Goal: Task Accomplishment & Management: Manage account settings

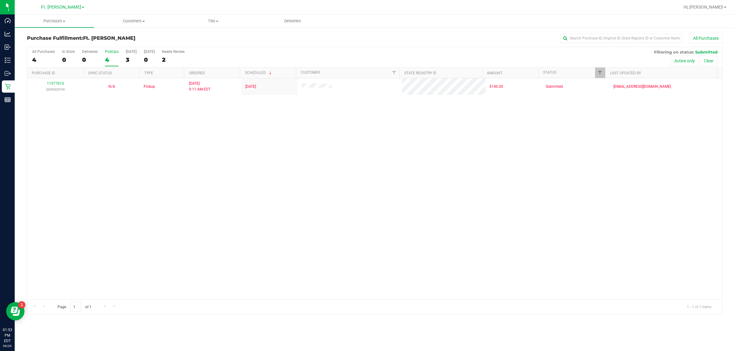
click at [121, 62] on div "All Purchases 4 In Store 0 Deliveries 0 PickUps 4 Today 3 Tomorrow 0 Needs Revi…" at bounding box center [374, 57] width 695 height 21
click at [118, 61] on div "All Purchases 4 In Store 0 Deliveries 0 PickUps 4 Today 3 Tomorrow 0 Needs Revi…" at bounding box center [374, 57] width 695 height 21
click at [111, 58] on div "4" at bounding box center [111, 59] width 13 height 7
click at [0, 0] on input "PickUps 4" at bounding box center [0, 0] width 0 height 0
click at [150, 122] on div "11977810 (325922574) N/A Pickup 9/20/2025 9:11 AM EDT 9/20/2025 $140.00 Submitt…" at bounding box center [374, 188] width 695 height 221
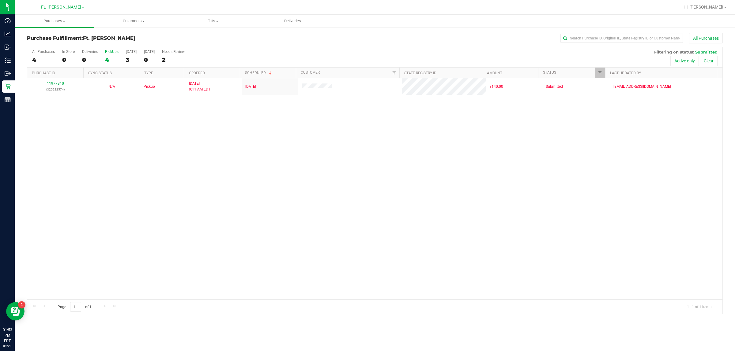
click at [162, 122] on div "11977810 (325922574) N/A Pickup 9/20/2025 9:11 AM EDT 9/20/2025 $140.00 Submitt…" at bounding box center [374, 188] width 695 height 221
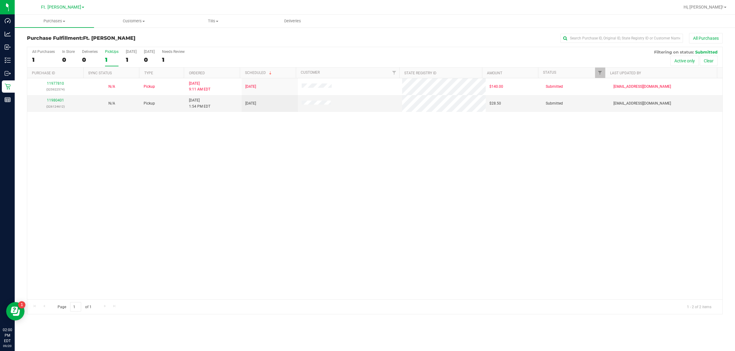
click at [110, 58] on div "1" at bounding box center [111, 59] width 13 height 7
click at [0, 0] on input "PickUps 1" at bounding box center [0, 0] width 0 height 0
click at [249, 206] on div "11977810 (325922574) N/A Pickup 9/20/2025 9:11 AM EDT 9/20/2025 $140.00 Submitt…" at bounding box center [374, 188] width 695 height 221
click at [56, 103] on link "11980401" at bounding box center [55, 100] width 17 height 4
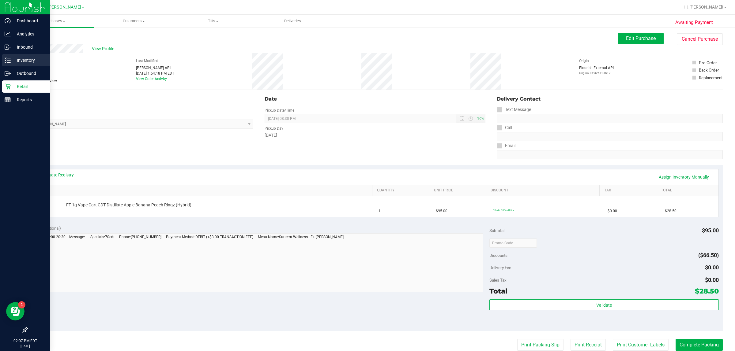
click at [14, 59] on p "Inventory" at bounding box center [29, 60] width 37 height 7
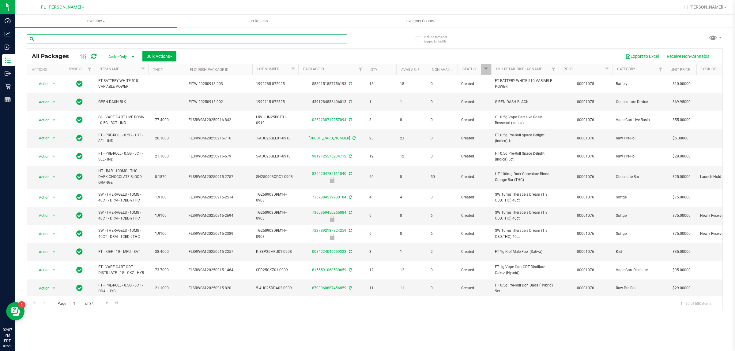
click at [45, 38] on input "text" at bounding box center [187, 38] width 320 height 9
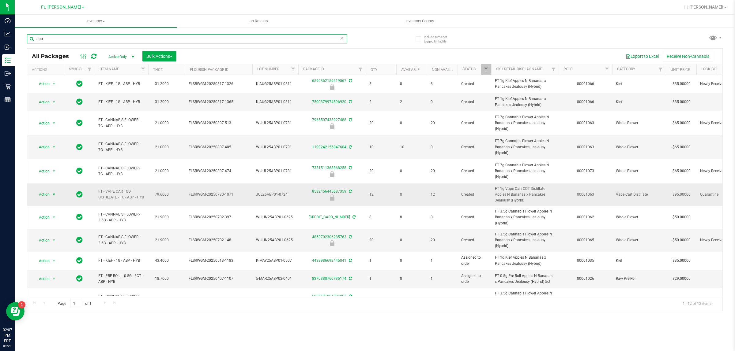
type input "abp"
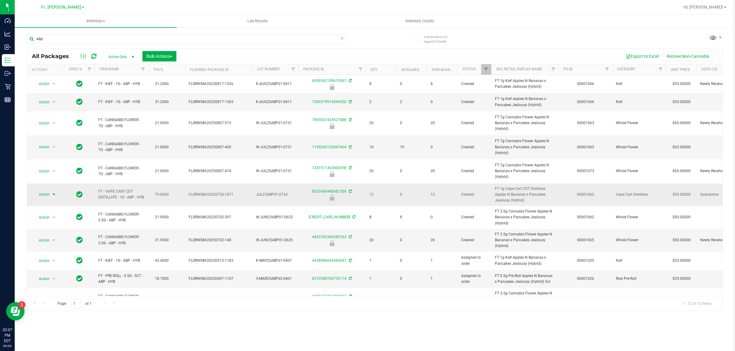
click at [44, 192] on span "Action" at bounding box center [41, 194] width 17 height 9
click at [40, 260] on li "Unlock package" at bounding box center [53, 264] width 39 height 9
click at [51, 193] on span "select" at bounding box center [53, 194] width 5 height 5
click at [63, 251] on li "Lock package" at bounding box center [57, 247] width 47 height 9
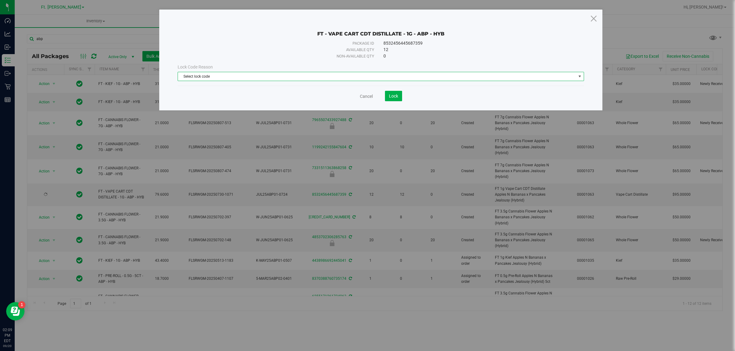
click at [348, 79] on span "Select lock code" at bounding box center [377, 76] width 398 height 9
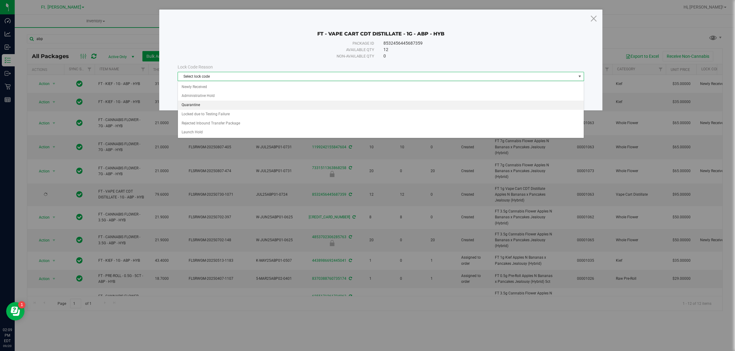
click at [301, 104] on li "Quarantine" at bounding box center [380, 105] width 405 height 9
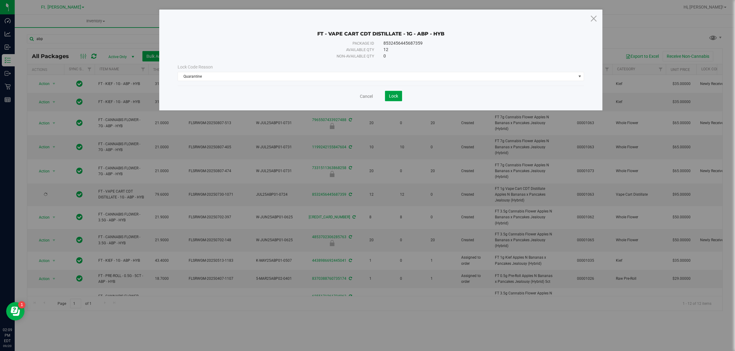
click at [391, 95] on span "Lock" at bounding box center [393, 96] width 9 height 5
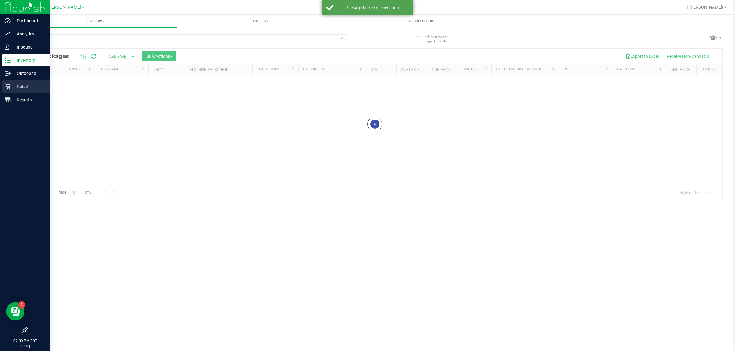
click at [9, 83] on div "Retail" at bounding box center [26, 86] width 48 height 12
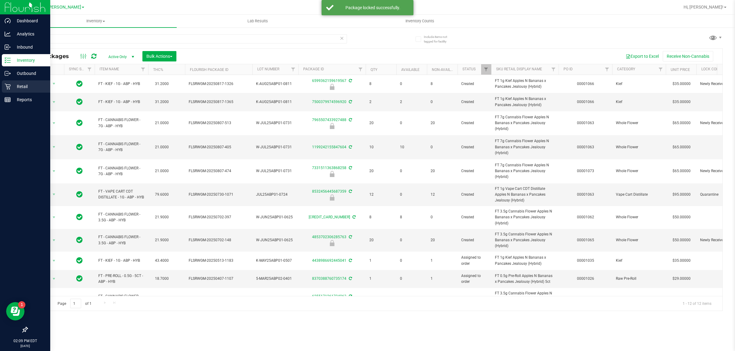
click at [6, 86] on icon at bounding box center [8, 87] width 6 height 6
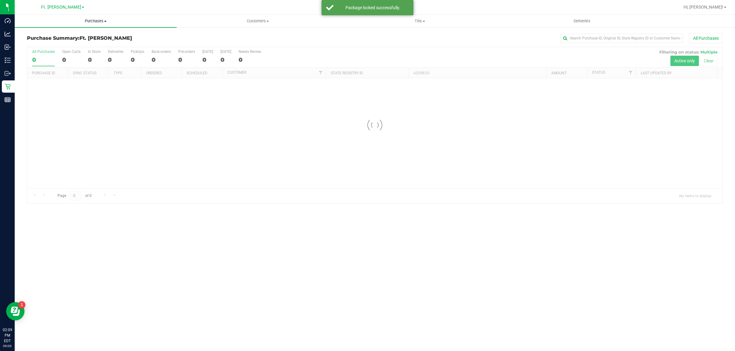
click at [104, 20] on span "Purchases" at bounding box center [96, 21] width 162 height 6
click at [83, 49] on li "All purchases" at bounding box center [96, 51] width 162 height 7
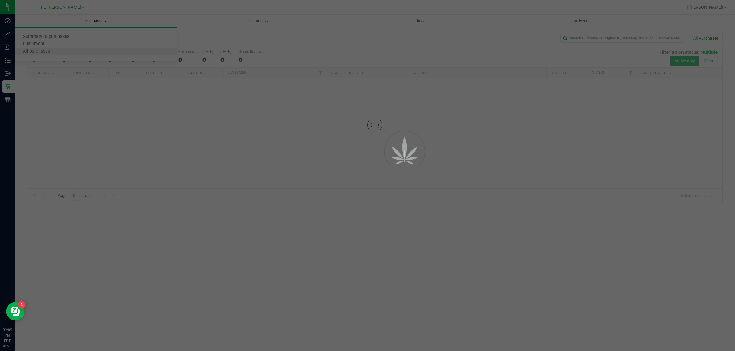
click at [83, 49] on div at bounding box center [367, 175] width 735 height 351
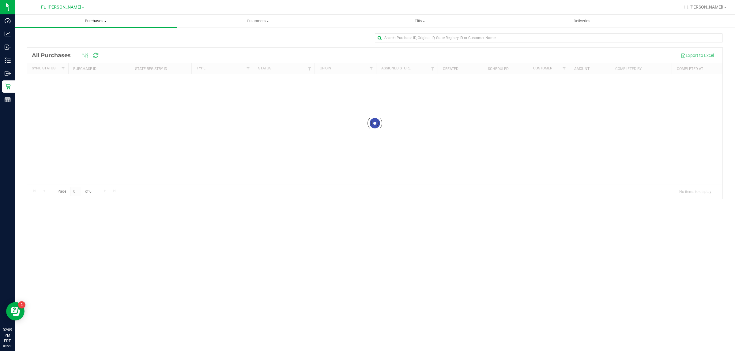
click at [96, 21] on span "Purchases" at bounding box center [96, 21] width 162 height 6
click at [84, 46] on li "Fulfillment" at bounding box center [96, 44] width 162 height 7
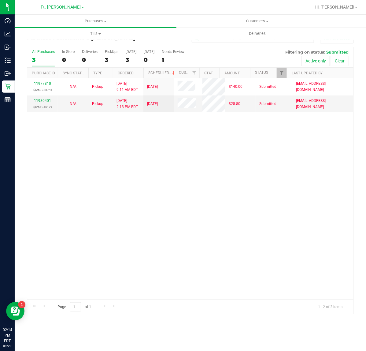
click at [38, 60] on div "3" at bounding box center [43, 59] width 23 height 7
click at [0, 0] on input "All Purchases 3" at bounding box center [0, 0] width 0 height 0
click at [119, 22] on span "Purchases" at bounding box center [96, 21] width 162 height 6
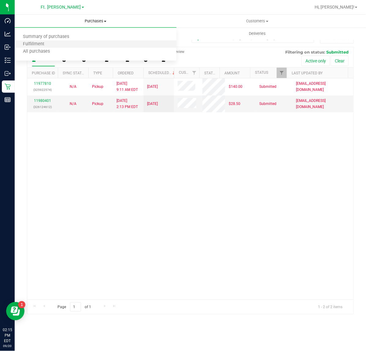
click at [100, 45] on li "Fulfillment" at bounding box center [96, 44] width 162 height 7
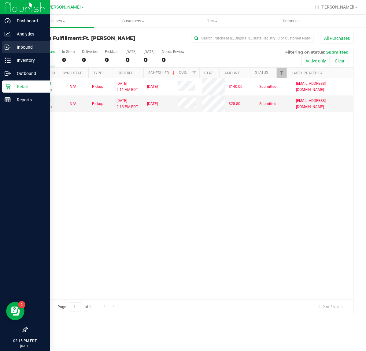
click at [11, 42] on div "Inbound" at bounding box center [26, 47] width 48 height 12
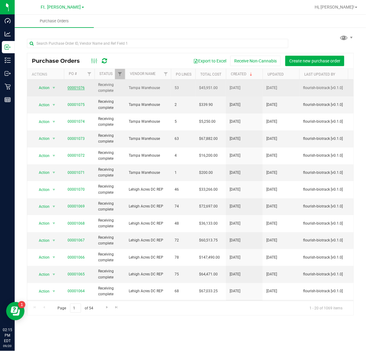
click at [73, 88] on link "00001076" at bounding box center [76, 88] width 17 height 4
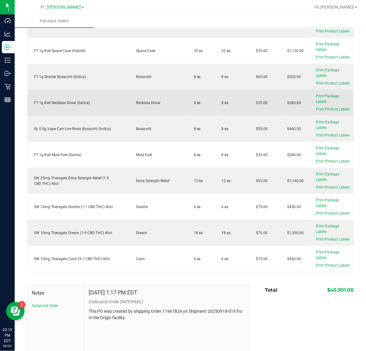
scroll to position [1288, 0]
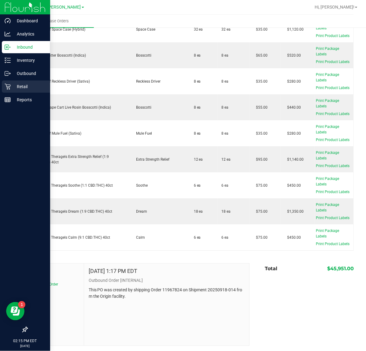
click at [5, 81] on div "Retail" at bounding box center [26, 86] width 48 height 12
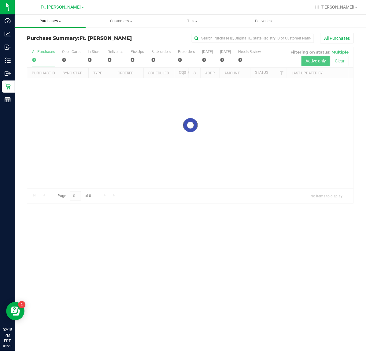
click at [62, 24] on uib-tab-heading "Purchases Summary of purchases Fulfillment All purchases" at bounding box center [50, 21] width 71 height 13
click at [52, 43] on li "Fulfillment" at bounding box center [50, 44] width 71 height 7
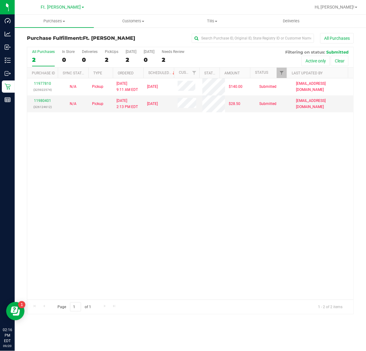
click at [164, 39] on div "All Purchases" at bounding box center [245, 38] width 218 height 10
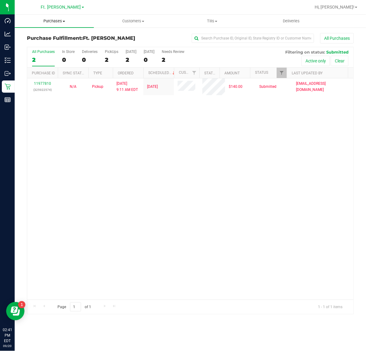
click at [68, 19] on span "Purchases" at bounding box center [54, 21] width 79 height 6
click at [54, 45] on li "Fulfillment" at bounding box center [54, 44] width 79 height 7
click at [72, 27] on link "Purchases Summary of purchases Fulfillment All purchases" at bounding box center [54, 21] width 79 height 13
click at [60, 45] on li "Fulfillment" at bounding box center [54, 44] width 79 height 7
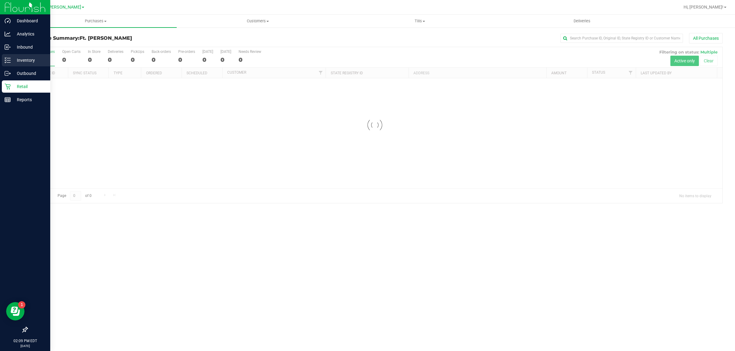
click at [11, 58] on p "Inventory" at bounding box center [29, 60] width 37 height 7
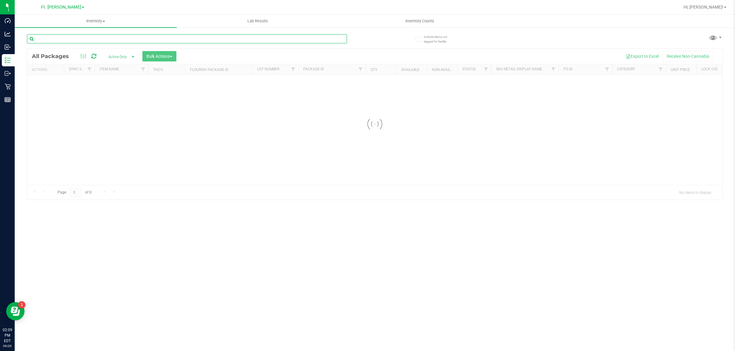
click at [86, 40] on input "text" at bounding box center [187, 38] width 320 height 9
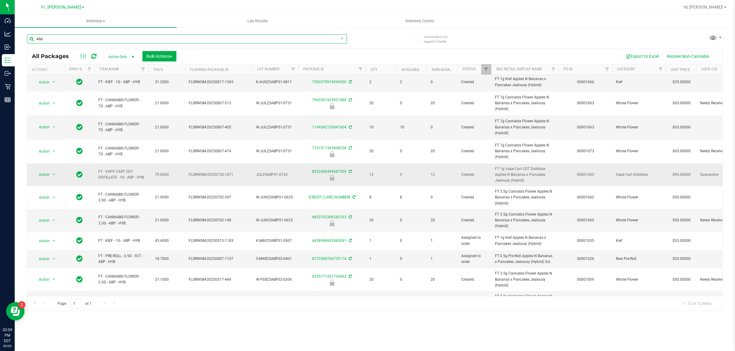
scroll to position [40, 0]
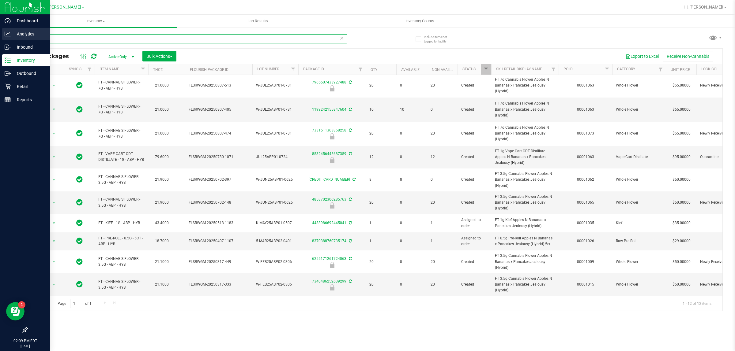
drag, startPoint x: 181, startPoint y: 36, endPoint x: 0, endPoint y: 36, distance: 180.6
click at [0, 36] on div "Dashboard Analytics Inbound Inventory Outbound Retail Reports 02:09 PM EDT 09/2…" at bounding box center [367, 175] width 735 height 351
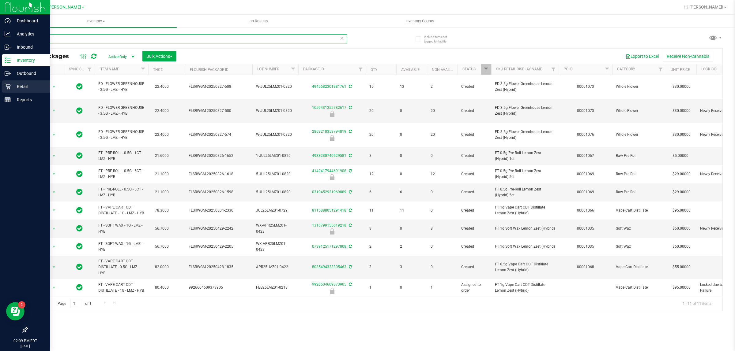
type input "lmz"
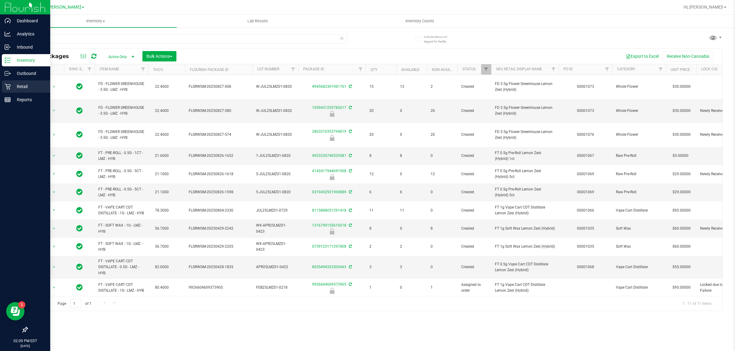
click at [25, 88] on p "Retail" at bounding box center [29, 86] width 37 height 7
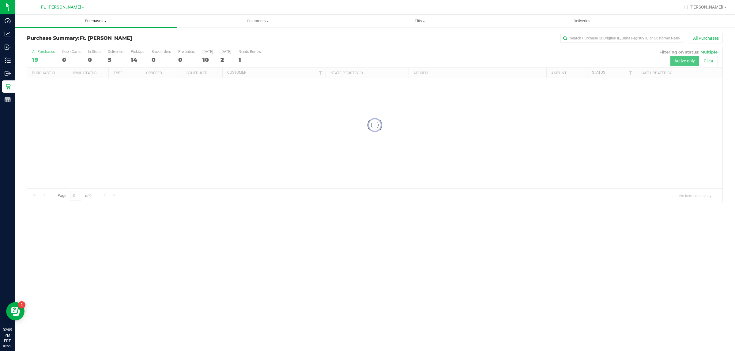
click at [105, 26] on uib-tab-heading "Purchases Summary of purchases Fulfillment All purchases" at bounding box center [96, 21] width 162 height 13
click at [96, 45] on li "Fulfillment" at bounding box center [96, 44] width 162 height 7
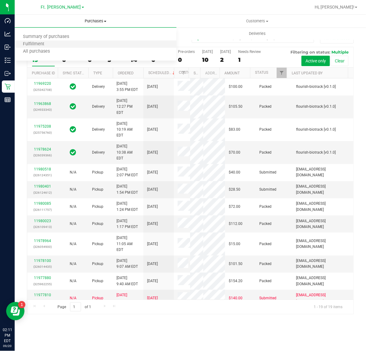
click at [82, 47] on li "Fulfillment" at bounding box center [96, 44] width 162 height 7
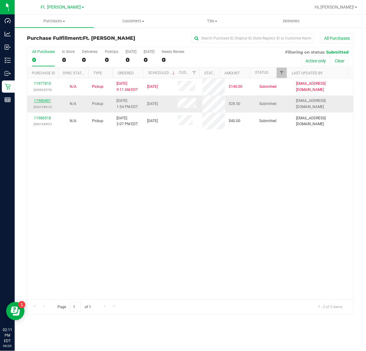
click at [48, 103] on link "11980401" at bounding box center [42, 101] width 17 height 4
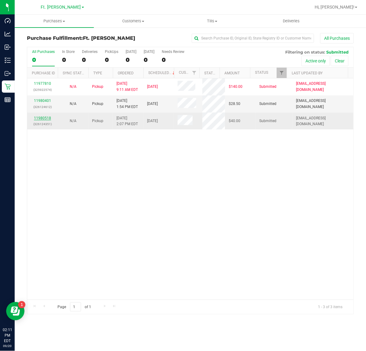
click at [48, 118] on link "11980518" at bounding box center [42, 118] width 17 height 4
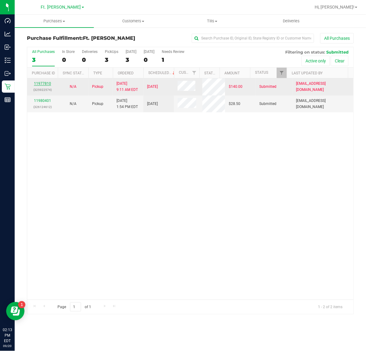
click at [40, 85] on link "11977810" at bounding box center [42, 83] width 17 height 4
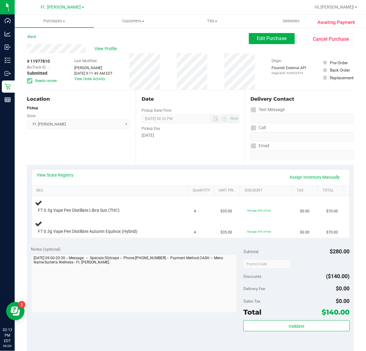
click at [59, 179] on div "View State Registry Assign Inventory Manually" at bounding box center [190, 177] width 307 height 10
click at [63, 172] on link "View State Registry" at bounding box center [55, 175] width 37 height 6
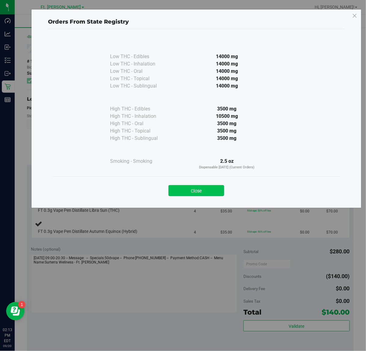
click at [199, 187] on button "Close" at bounding box center [197, 190] width 56 height 11
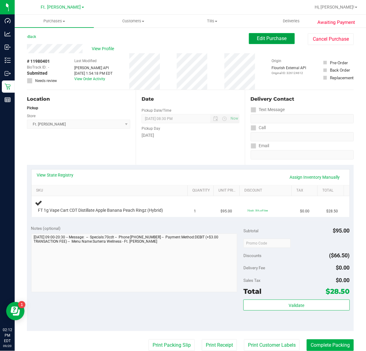
click at [269, 36] on span "Edit Purchase" at bounding box center [272, 39] width 30 height 6
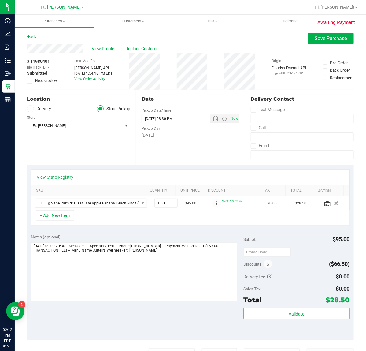
click at [34, 83] on label "Needs review" at bounding box center [42, 81] width 31 height 6
click at [0, 0] on input "Needs review" at bounding box center [0, 0] width 0 height 0
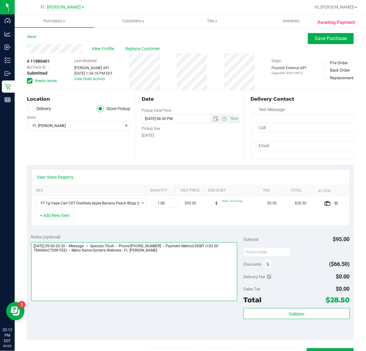
click at [213, 273] on textarea at bounding box center [134, 271] width 207 height 59
type textarea "Saturday 09/20/2025 09:00-20:30 -- Message: -- Specials:70cdt -- Phone:23928106…"
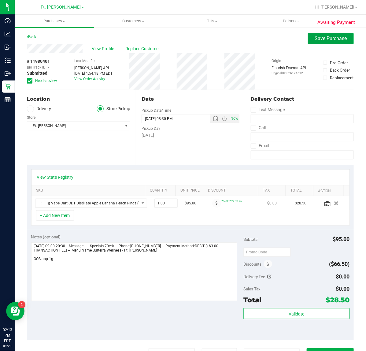
click at [323, 36] on span "Save Purchase" at bounding box center [331, 39] width 32 height 6
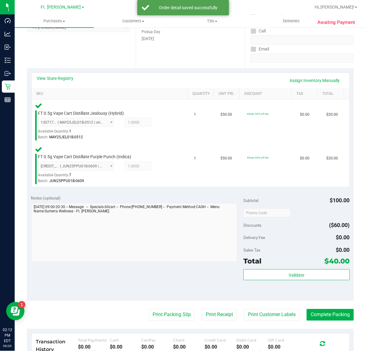
scroll to position [153, 0]
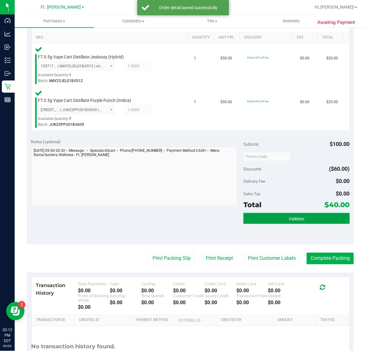
click at [281, 220] on button "Validate" at bounding box center [297, 218] width 106 height 11
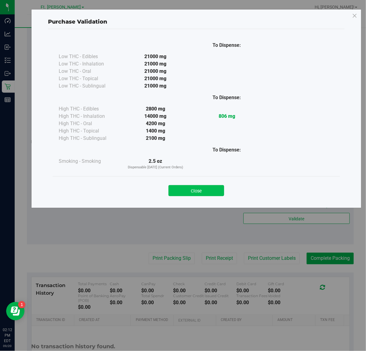
click at [209, 191] on button "Close" at bounding box center [197, 190] width 56 height 11
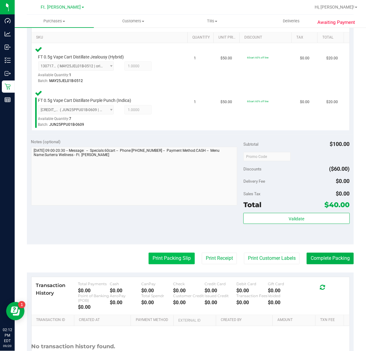
click at [174, 256] on button "Print Packing Slip" at bounding box center [172, 259] width 46 height 12
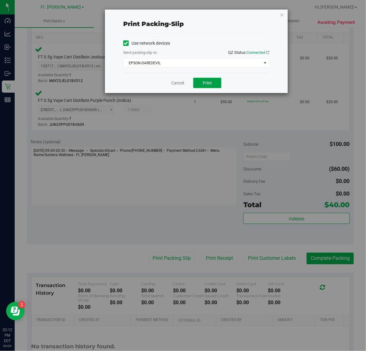
click at [206, 88] on button "Print" at bounding box center [207, 83] width 28 height 10
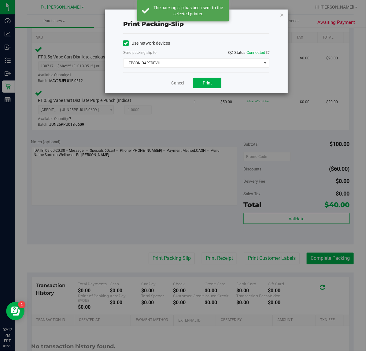
click at [181, 84] on link "Cancel" at bounding box center [177, 83] width 13 height 6
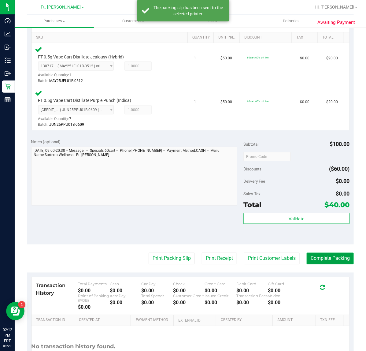
click at [322, 256] on button "Complete Packing" at bounding box center [330, 259] width 47 height 12
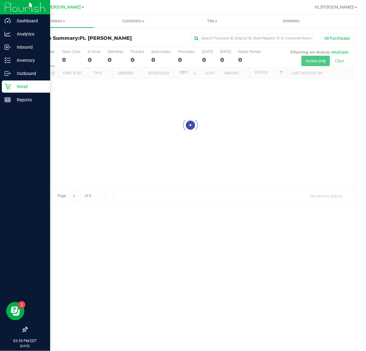
click at [11, 84] on p "Retail" at bounding box center [29, 86] width 37 height 7
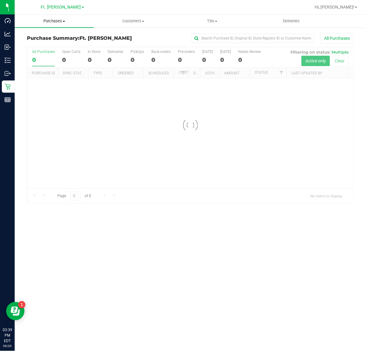
click at [66, 21] on span "Purchases" at bounding box center [54, 21] width 79 height 6
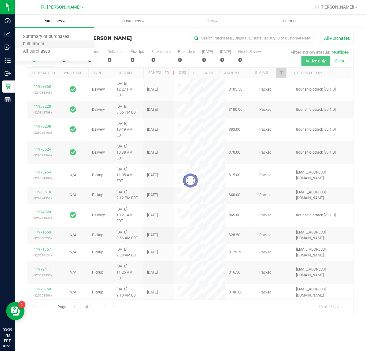
click at [62, 42] on li "Fulfillment" at bounding box center [54, 44] width 79 height 7
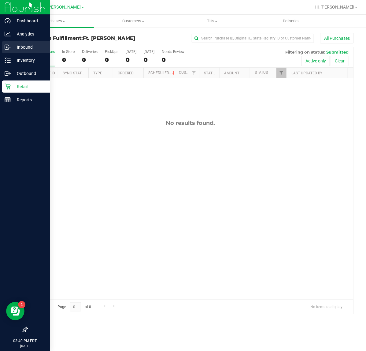
click at [7, 47] on icon at bounding box center [8, 47] width 6 height 6
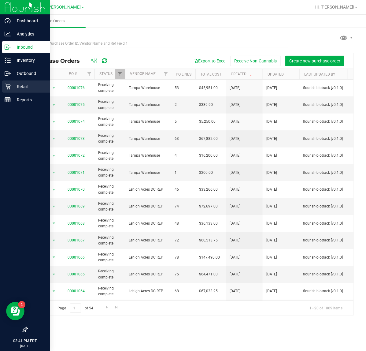
click at [11, 92] on div "Retail" at bounding box center [26, 86] width 48 height 12
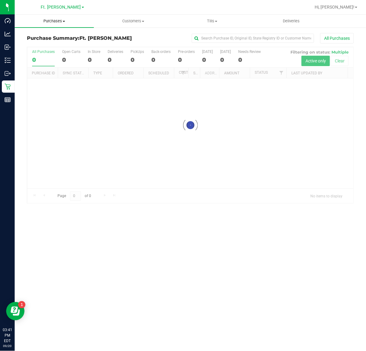
click at [77, 18] on span "Purchases" at bounding box center [54, 21] width 79 height 6
click at [77, 45] on li "Fulfillment" at bounding box center [54, 44] width 79 height 7
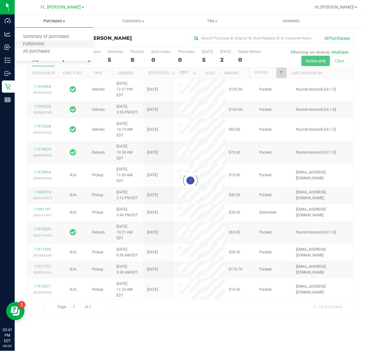
click at [73, 47] on li "Fulfillment" at bounding box center [54, 44] width 79 height 7
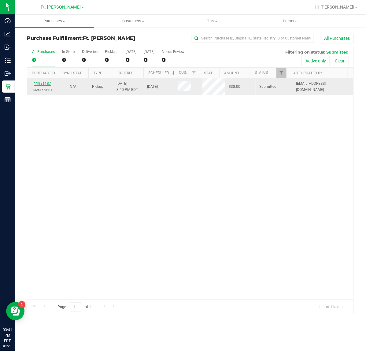
click at [48, 83] on link "11981187" at bounding box center [42, 83] width 17 height 4
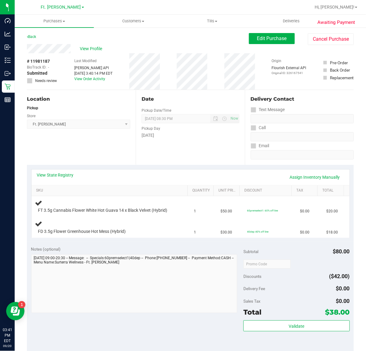
click at [97, 144] on div "Location Pickup Store Ft. Myers WC Select Store Bonita Springs WC Boynton Beach…" at bounding box center [81, 127] width 109 height 75
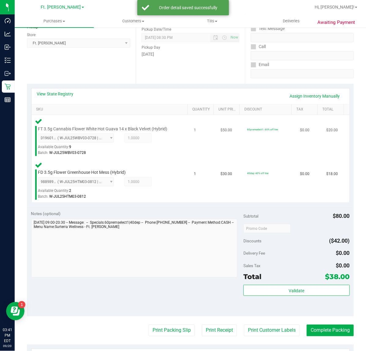
scroll to position [204, 0]
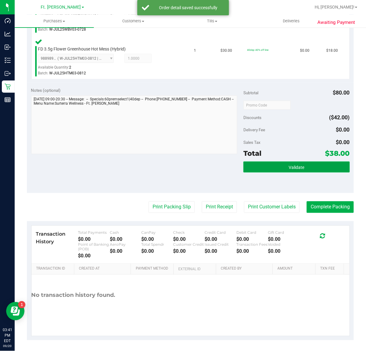
click at [264, 164] on button "Validate" at bounding box center [297, 167] width 106 height 11
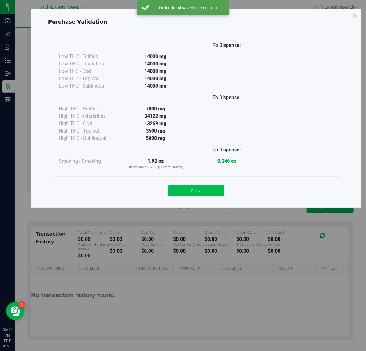
click at [173, 194] on button "Close" at bounding box center [197, 190] width 56 height 11
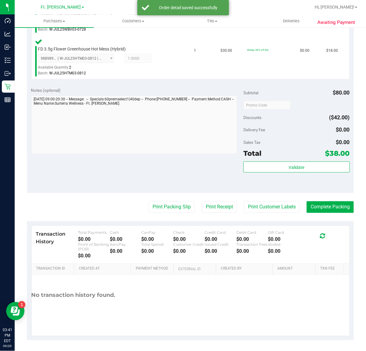
click at [173, 200] on purchase-details "Back Edit Purchase Cancel Purchase View Profile # 11981187 BioTrack ID: - Submi…" at bounding box center [190, 85] width 327 height 512
click at [173, 204] on button "Print Packing Slip" at bounding box center [172, 207] width 46 height 12
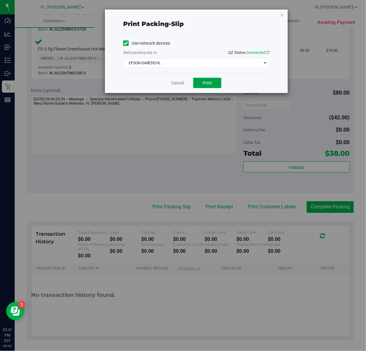
click at [212, 85] on span "Print" at bounding box center [207, 82] width 9 height 5
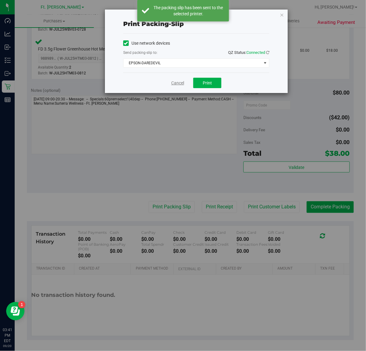
click at [181, 80] on link "Cancel" at bounding box center [177, 83] width 13 height 6
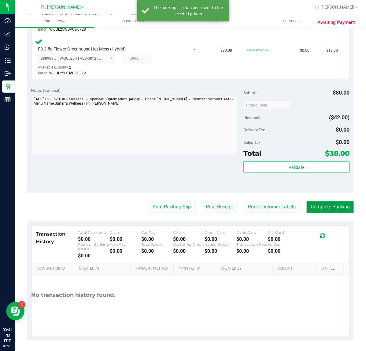
drag, startPoint x: 335, startPoint y: 204, endPoint x: 330, endPoint y: 186, distance: 18.5
click at [335, 204] on button "Complete Packing" at bounding box center [330, 207] width 47 height 12
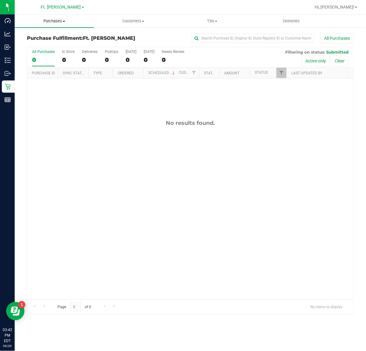
click at [75, 24] on uib-tab-heading "Purchases Summary of purchases Fulfillment All purchases" at bounding box center [54, 21] width 79 height 13
click at [79, 45] on li "Fulfillment" at bounding box center [54, 44] width 79 height 7
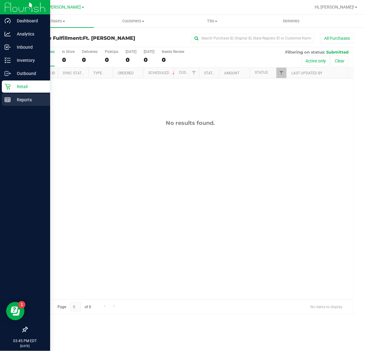
click at [13, 96] on p "Reports" at bounding box center [29, 99] width 37 height 7
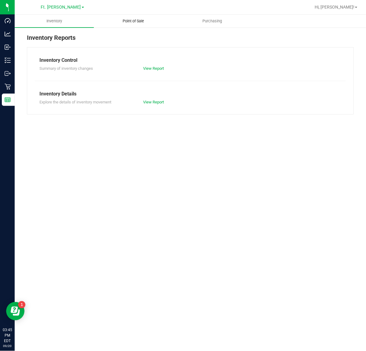
click at [129, 19] on span "Point of Sale" at bounding box center [133, 21] width 38 height 6
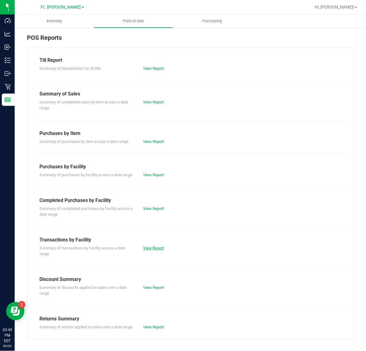
click at [155, 250] on link "View Report" at bounding box center [153, 248] width 21 height 5
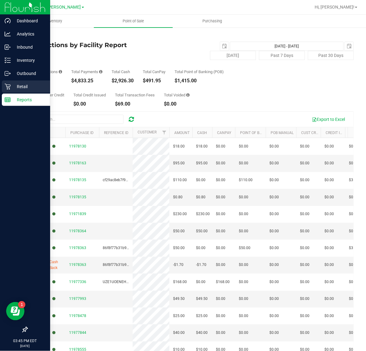
click at [17, 84] on p "Retail" at bounding box center [29, 86] width 37 height 7
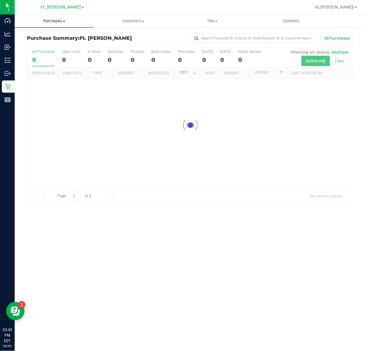
click at [74, 24] on uib-tab-heading "Purchases Summary of purchases Fulfillment All purchases" at bounding box center [54, 21] width 79 height 13
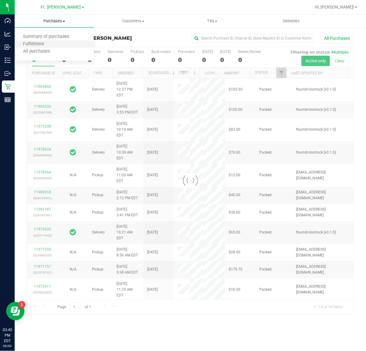
click at [60, 43] on li "Fulfillment" at bounding box center [54, 44] width 79 height 7
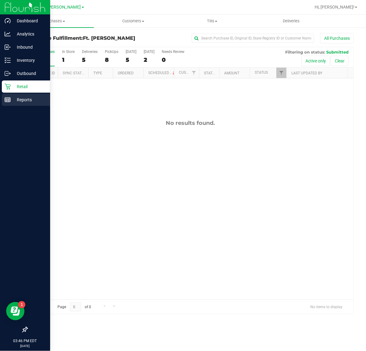
click at [11, 97] on p "Reports" at bounding box center [29, 99] width 37 height 7
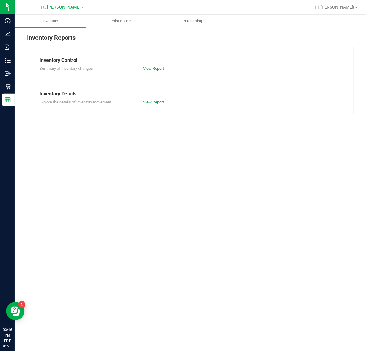
click at [133, 14] on nav "Ft. Myers WC Hi, Richard!" at bounding box center [191, 7] width 352 height 15
click at [132, 16] on uib-tab-heading "Point of Sale" at bounding box center [121, 21] width 70 height 12
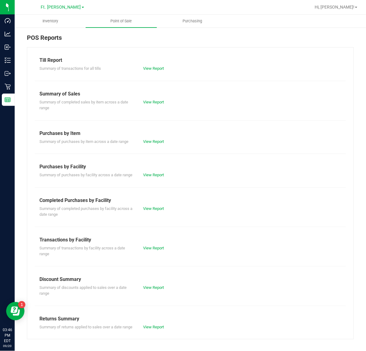
click at [164, 251] on div "View Report" at bounding box center [165, 248] width 52 height 6
click at [152, 250] on link "View Report" at bounding box center [153, 248] width 21 height 5
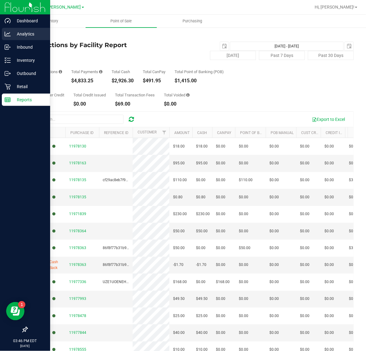
click at [13, 36] on p "Analytics" at bounding box center [29, 33] width 37 height 7
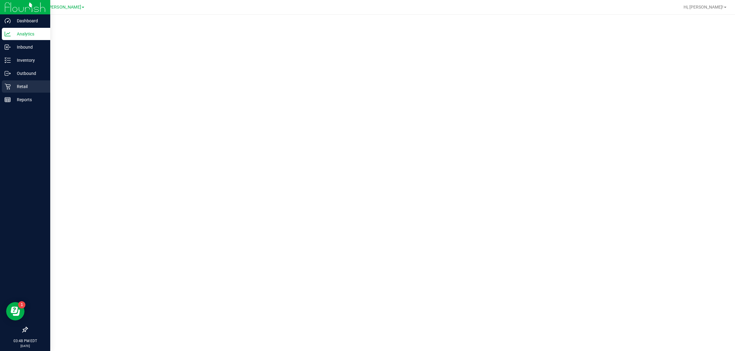
click at [7, 89] on icon at bounding box center [8, 87] width 6 height 6
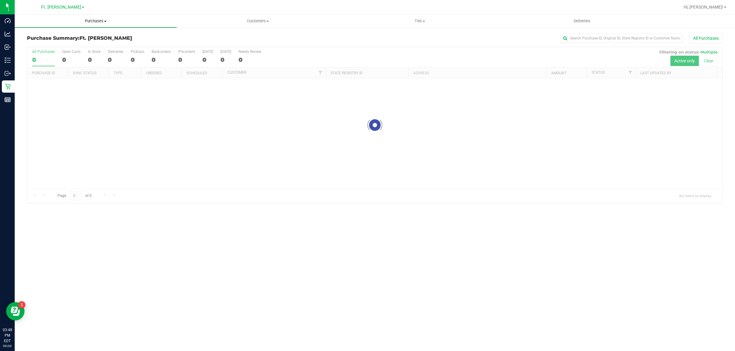
click at [105, 26] on uib-tab-heading "Purchases Summary of purchases Fulfillment All purchases" at bounding box center [96, 21] width 162 height 13
click at [88, 41] on li "Fulfillment" at bounding box center [96, 44] width 162 height 7
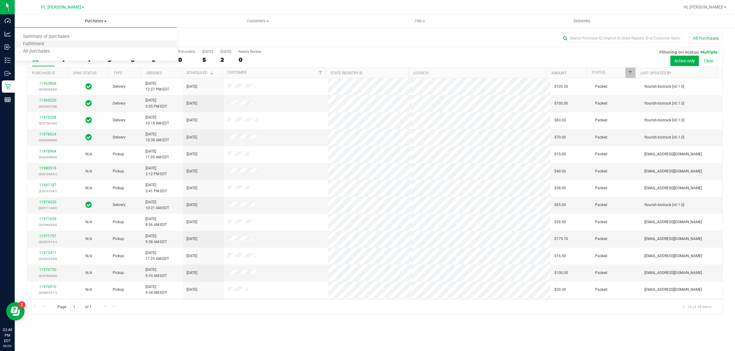
click at [164, 41] on li "Fulfillment" at bounding box center [96, 44] width 162 height 7
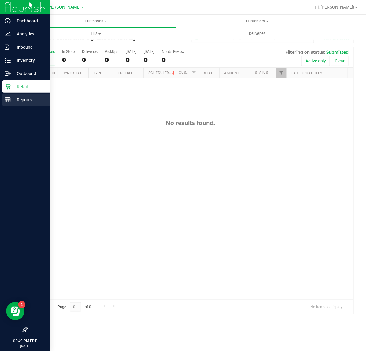
click at [22, 104] on div "Reports" at bounding box center [26, 100] width 48 height 12
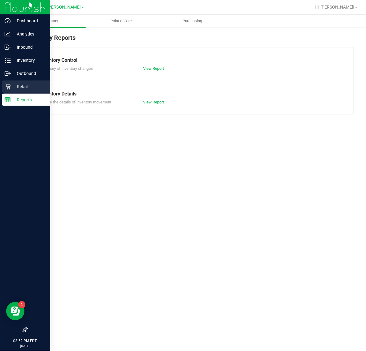
click at [14, 90] on p "Retail" at bounding box center [29, 86] width 37 height 7
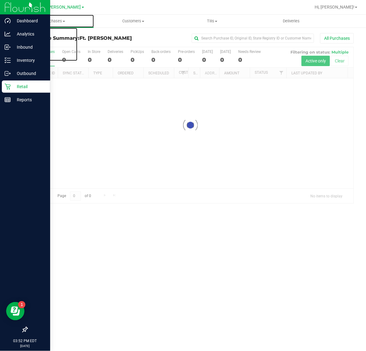
click at [73, 22] on span "Purchases" at bounding box center [54, 21] width 79 height 6
click at [61, 45] on li "Fulfillment" at bounding box center [54, 44] width 79 height 7
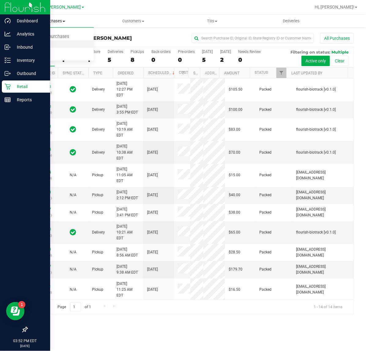
click at [50, 42] on span "Fulfillment" at bounding box center [34, 44] width 38 height 5
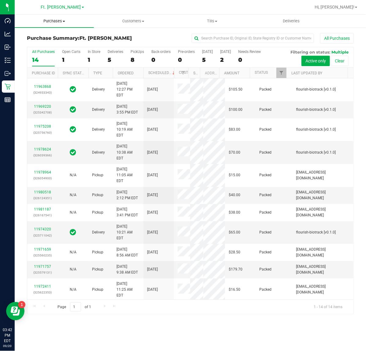
click at [75, 21] on span "Purchases" at bounding box center [54, 21] width 79 height 6
click at [68, 43] on li "Fulfillment" at bounding box center [54, 44] width 79 height 7
